Goal: Task Accomplishment & Management: Manage account settings

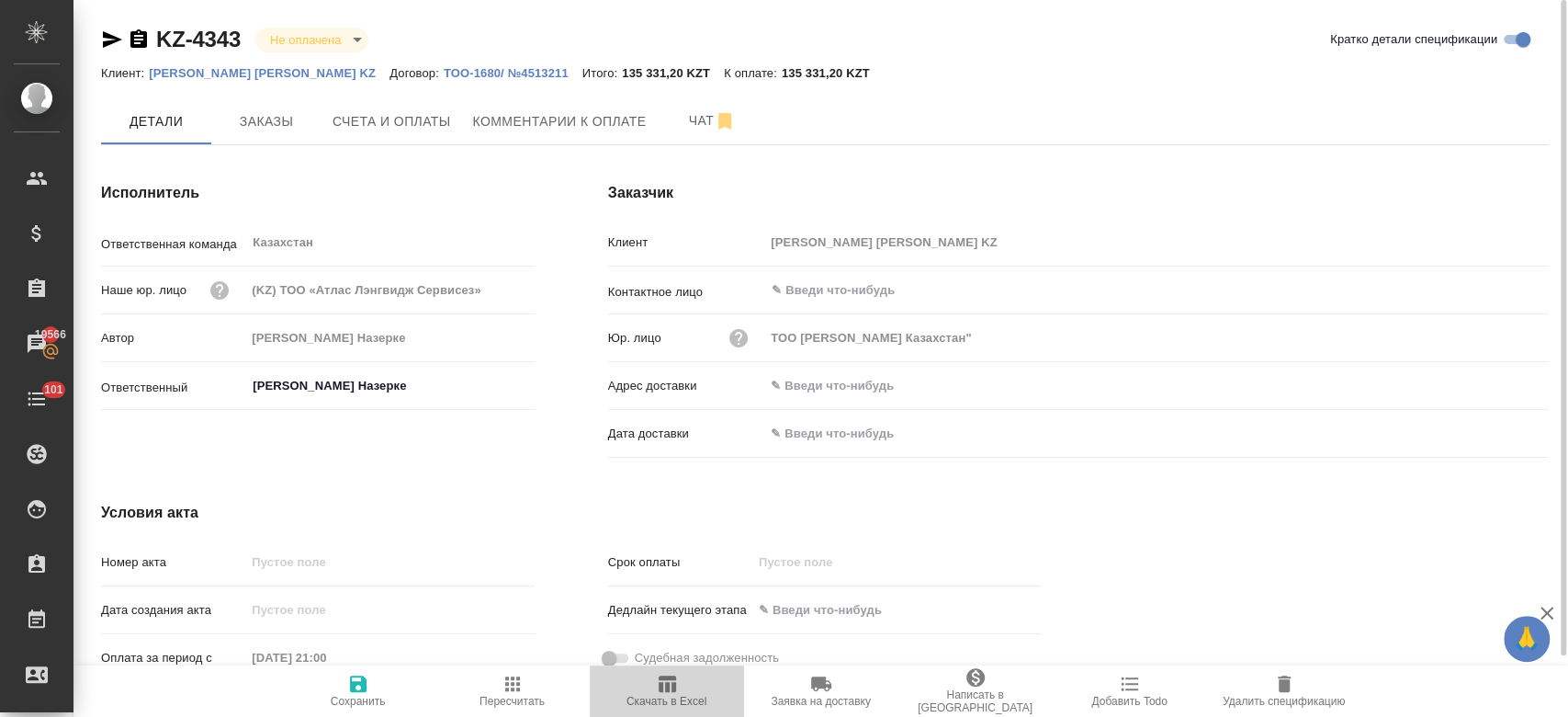
click at [664, 685] on icon "button" at bounding box center [667, 684] width 18 height 17
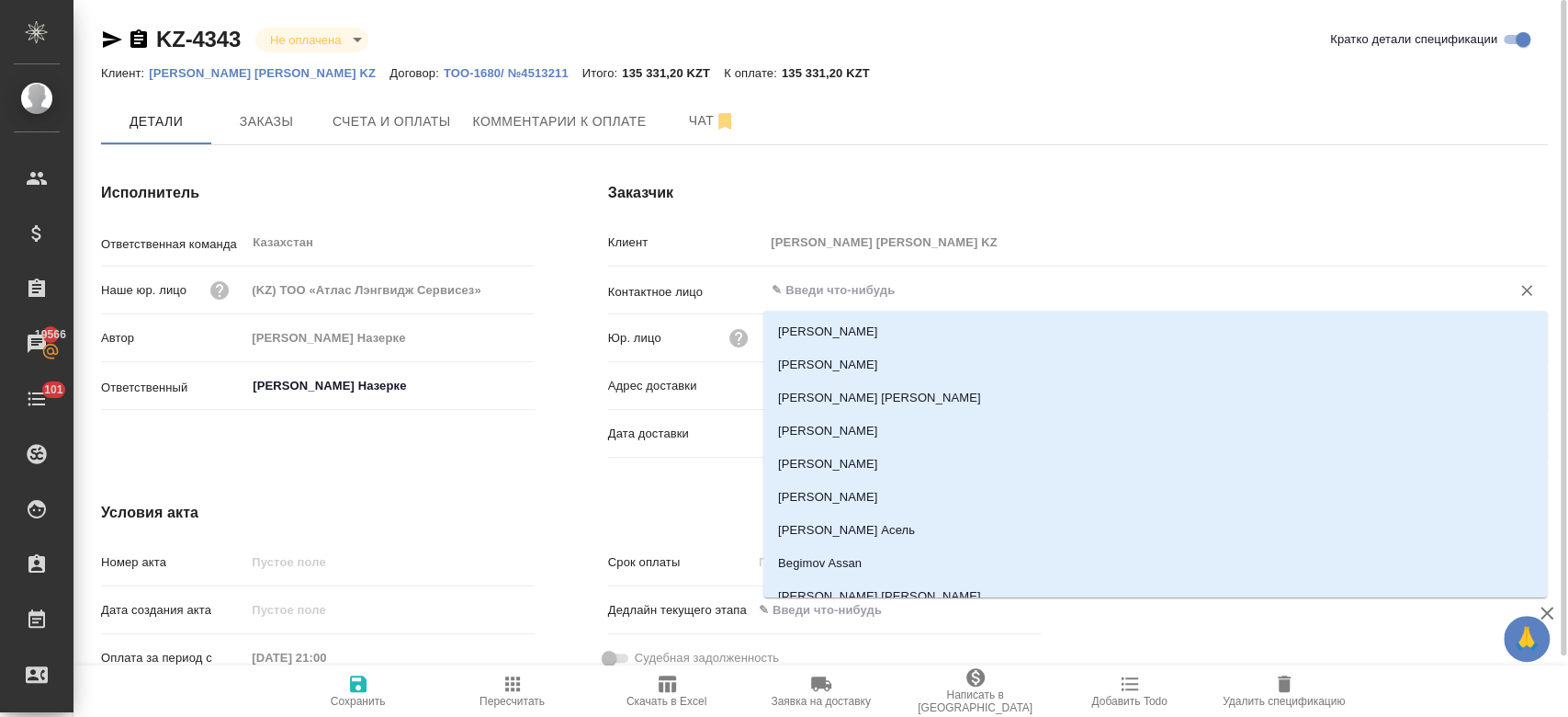
click at [827, 292] on input "text" at bounding box center [1125, 290] width 711 height 22
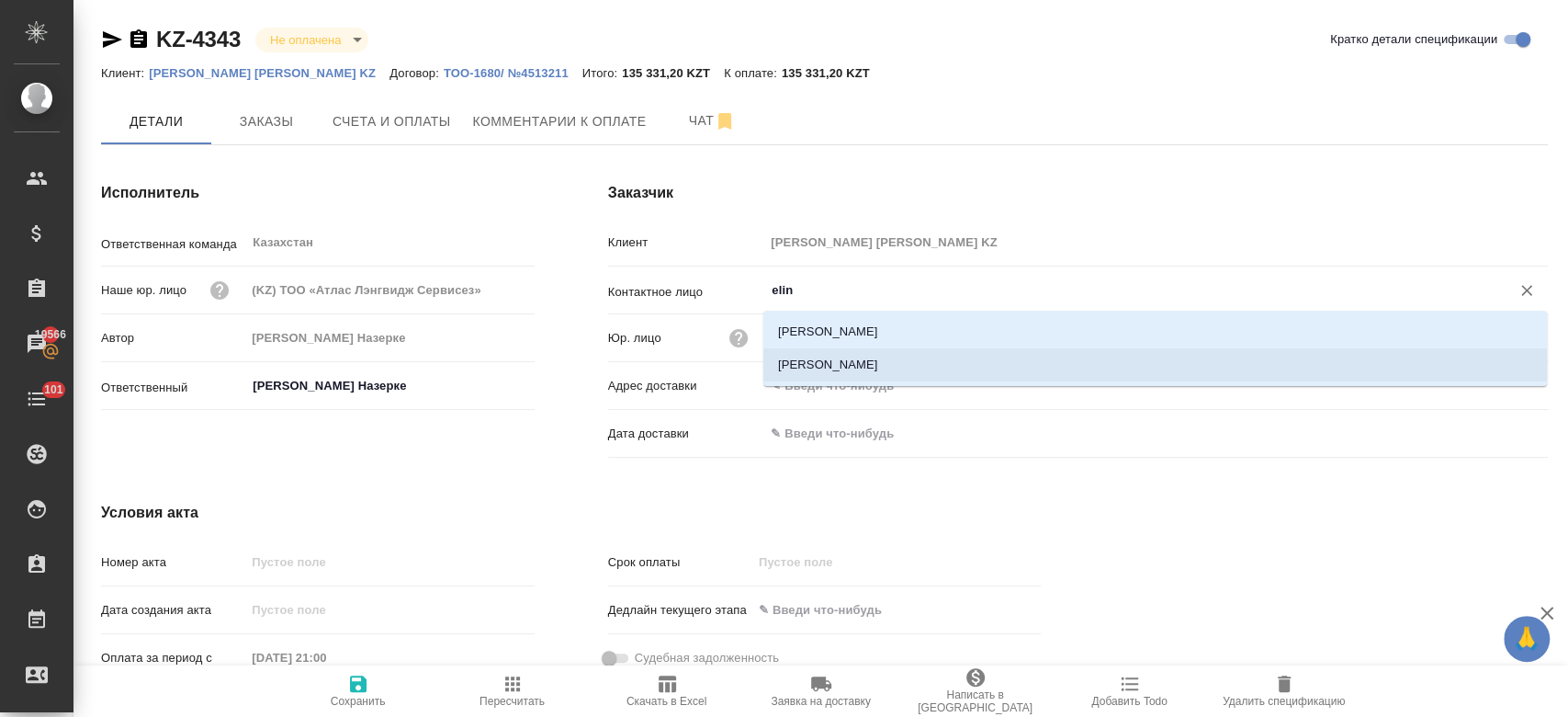
click at [827, 371] on li "[PERSON_NAME]" at bounding box center [1154, 365] width 784 height 33
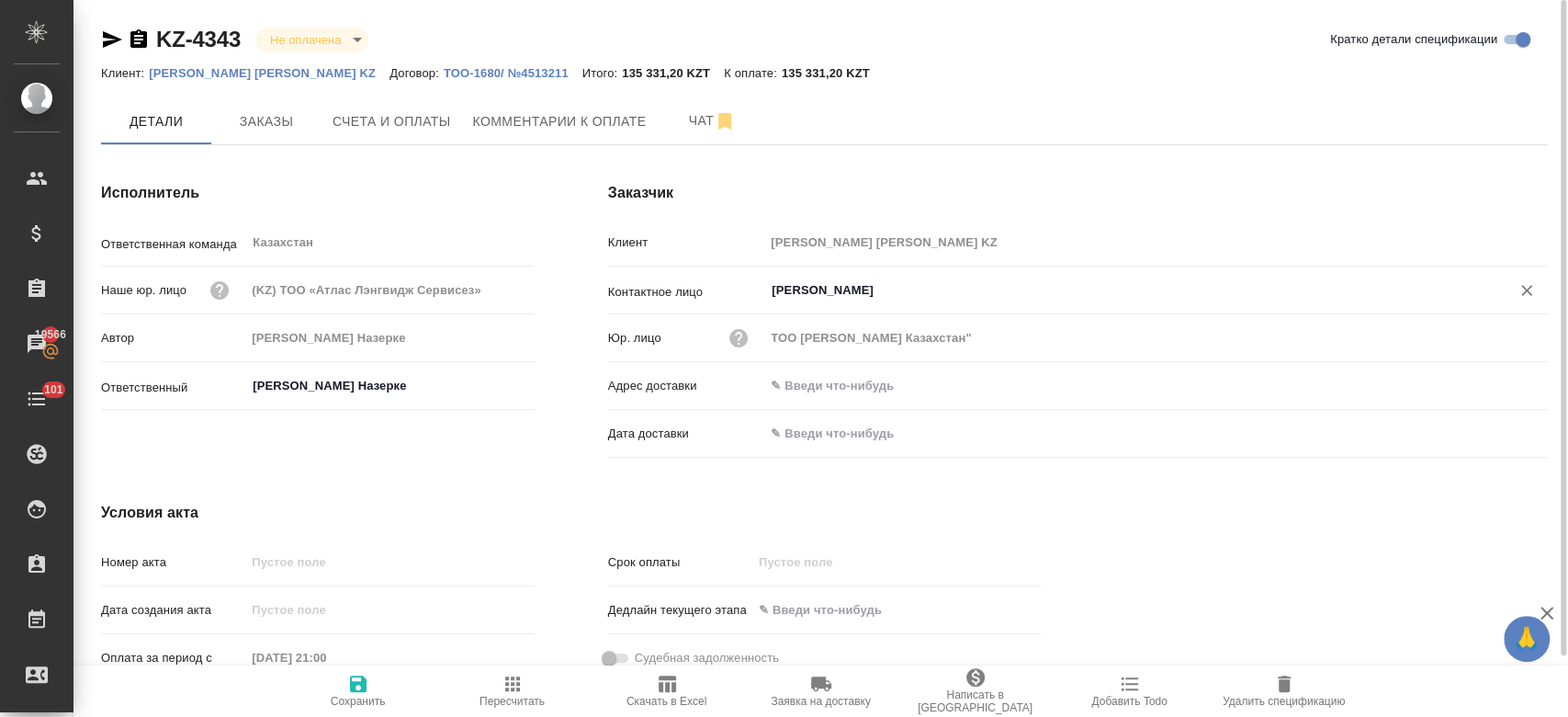
type input "[PERSON_NAME]"
click at [354, 686] on icon "button" at bounding box center [358, 684] width 17 height 17
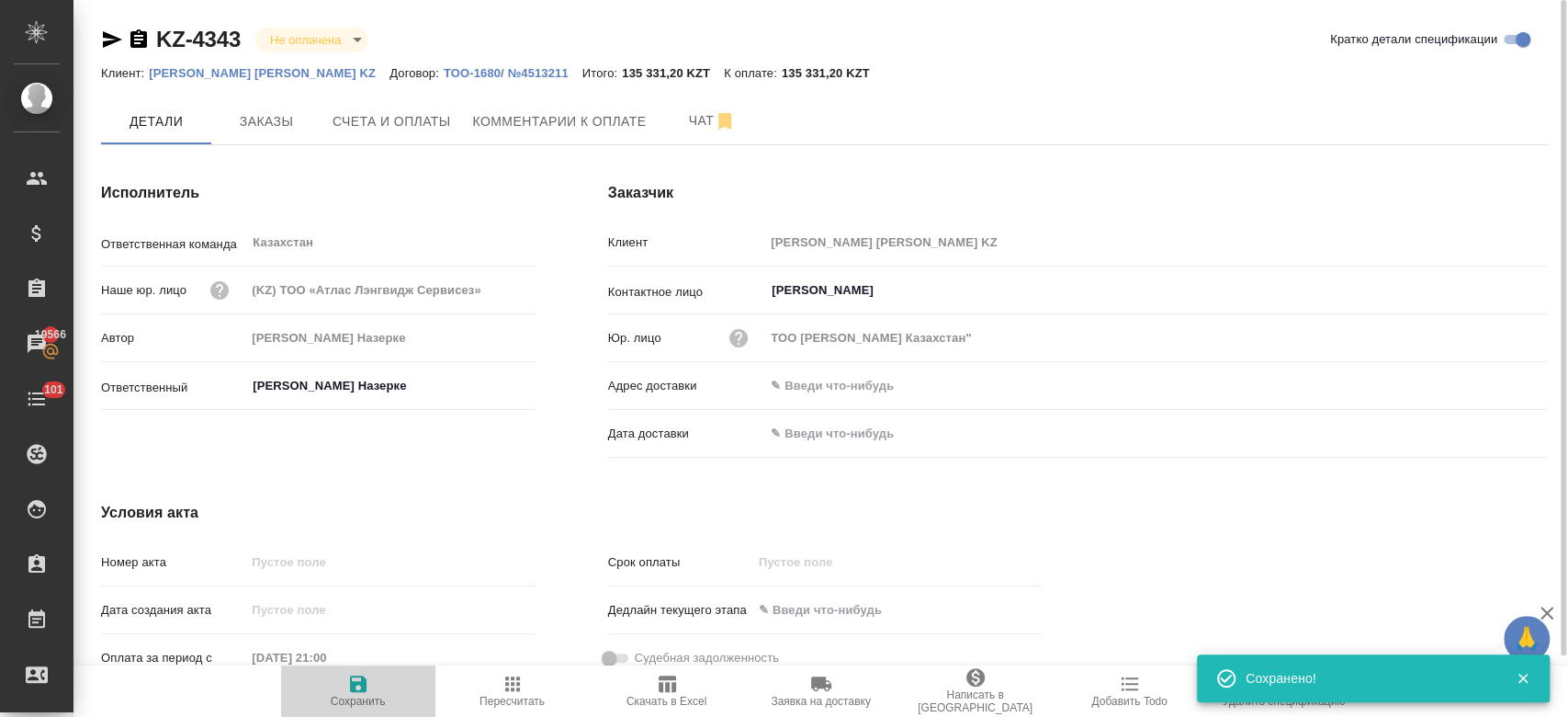
click at [370, 697] on span "Сохранить" at bounding box center [358, 701] width 55 height 13
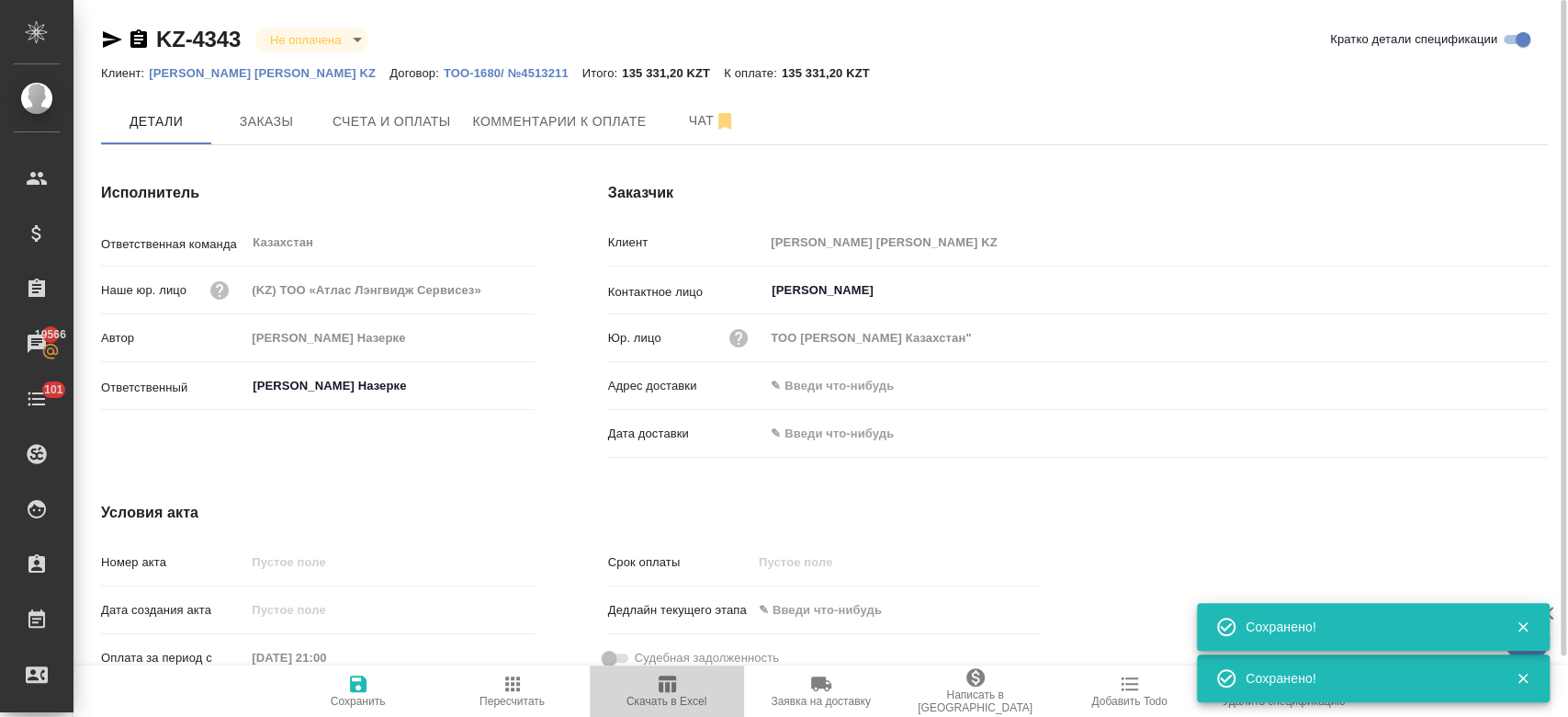
click at [656, 686] on icon "button" at bounding box center [667, 684] width 22 height 22
click at [298, 110] on span "Заказы" at bounding box center [266, 122] width 88 height 23
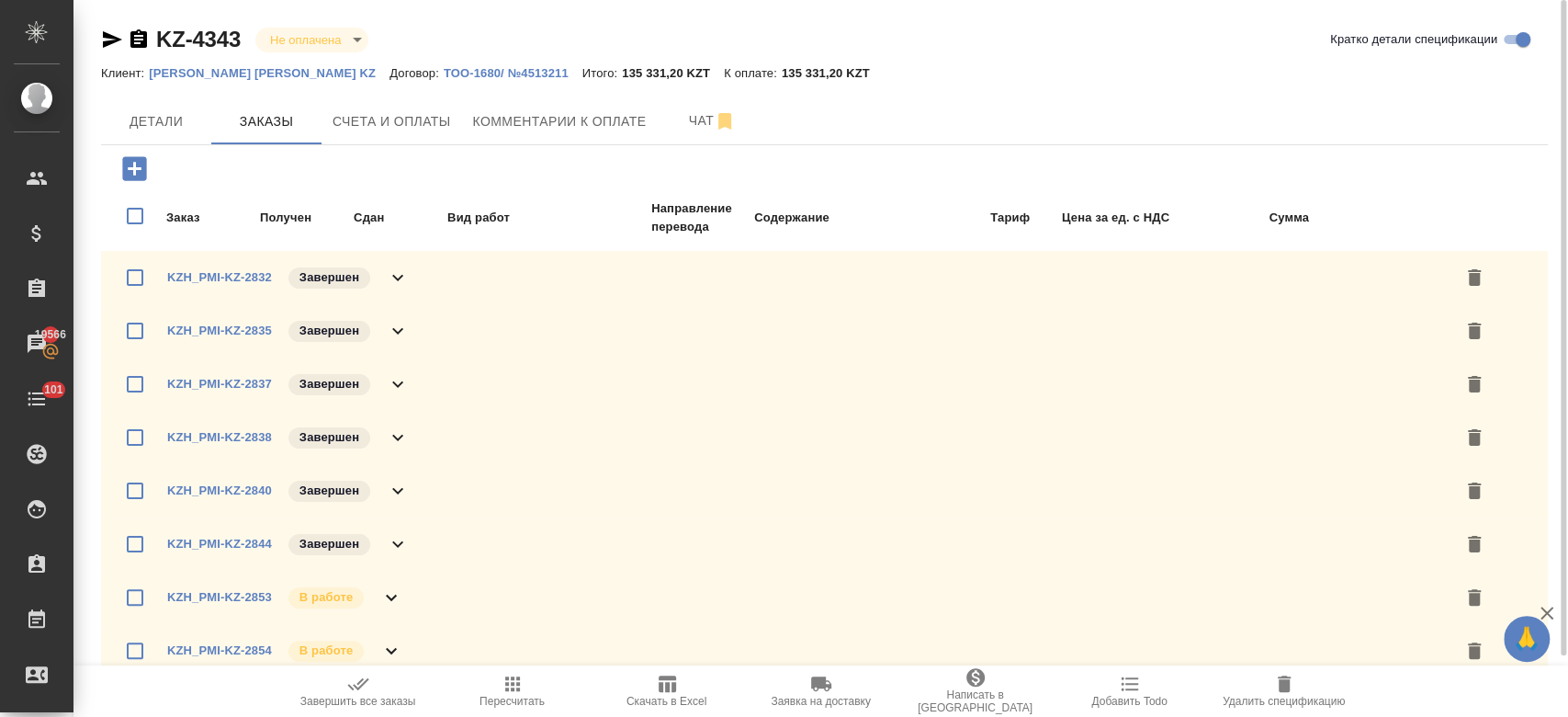
scroll to position [14, 0]
